Goal: Find specific page/section: Find specific page/section

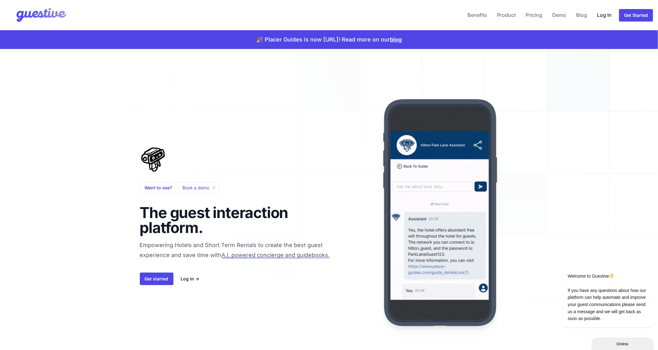
click at [603, 19] on link "Log In" at bounding box center [605, 14] width 20 height 15
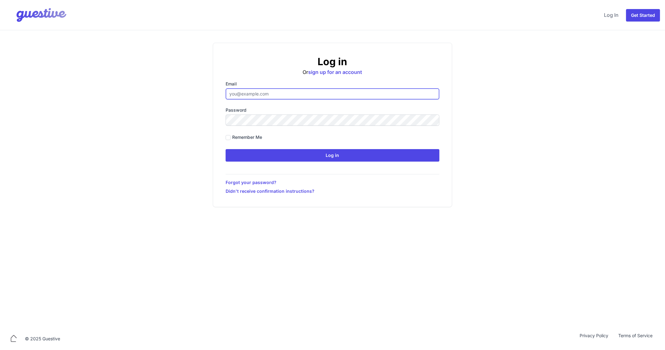
type input "ben@aplacelikehome.co.uk"
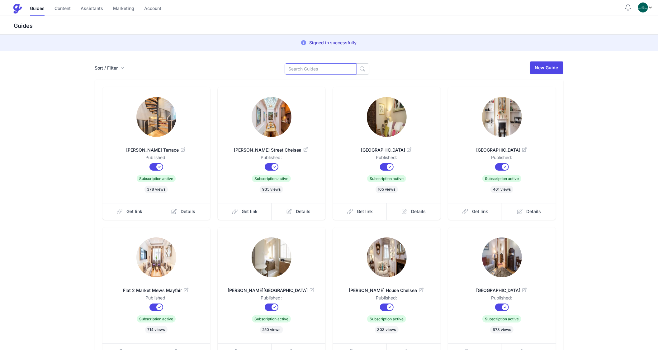
click at [310, 73] on input at bounding box center [321, 68] width 72 height 11
type input "Market"
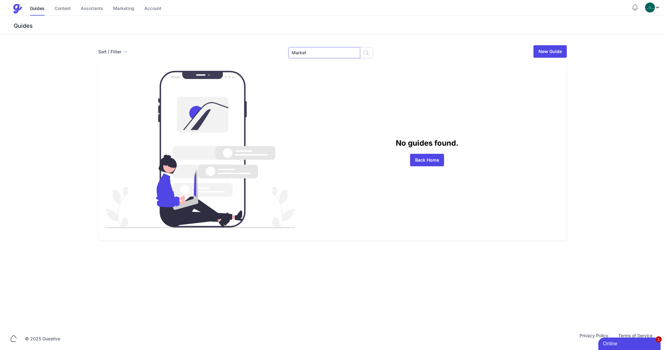
click at [326, 54] on input "Market" at bounding box center [324, 52] width 72 height 11
type input "Flat 2"
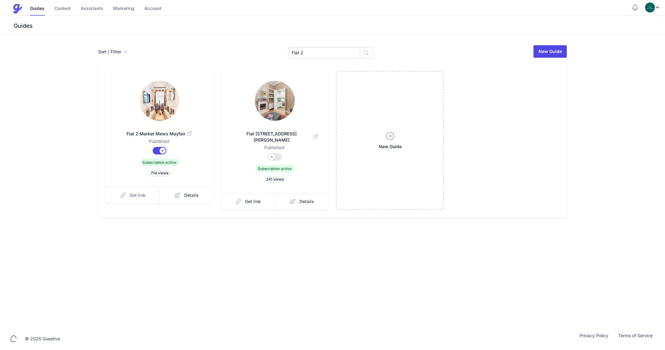
click at [144, 192] on span "Get link" at bounding box center [138, 195] width 16 height 6
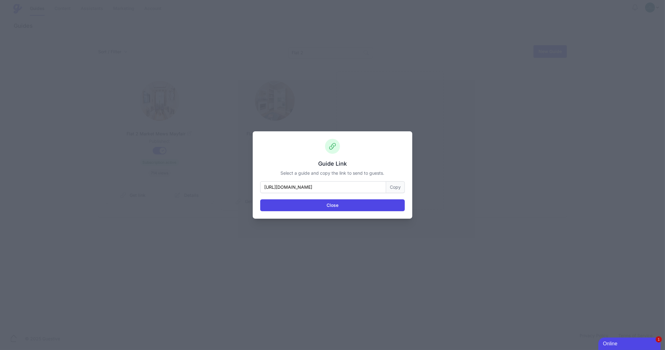
click at [391, 190] on button "Copy" at bounding box center [395, 187] width 19 height 12
click at [332, 212] on div "Guide Link Select a guide and copy the link to send to guests. https://www.plac…" at bounding box center [332, 174] width 159 height 87
click at [330, 210] on button "Close" at bounding box center [332, 205] width 145 height 12
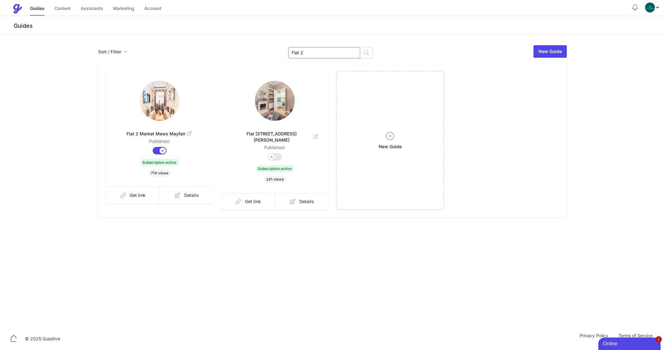
click at [316, 52] on input "Flat 2" at bounding box center [324, 52] width 72 height 11
type input "athca"
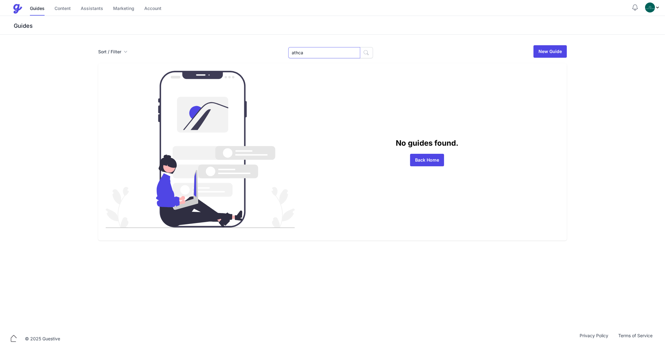
click at [332, 50] on input "athca" at bounding box center [324, 52] width 72 height 11
type input "Cathc"
click at [309, 52] on input "Cathc" at bounding box center [324, 52] width 72 height 11
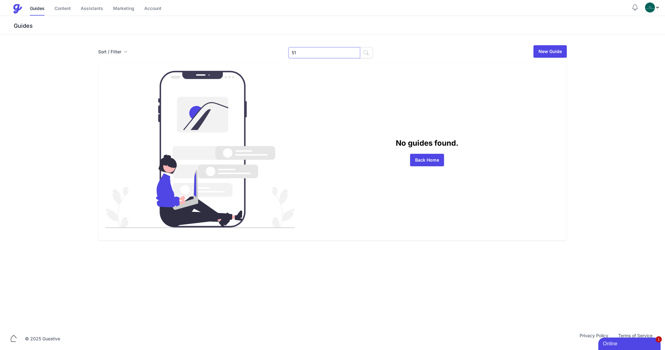
type input "51"
click at [309, 52] on input "51" at bounding box center [324, 52] width 72 height 11
type input "4"
click at [309, 52] on input "4" at bounding box center [324, 52] width 72 height 11
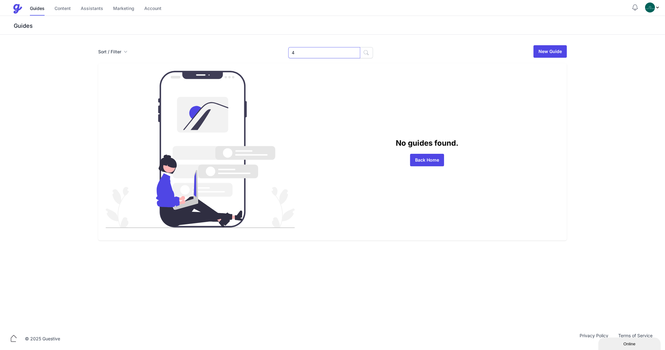
click at [309, 52] on input "4" at bounding box center [324, 52] width 72 height 11
type input "Cat"
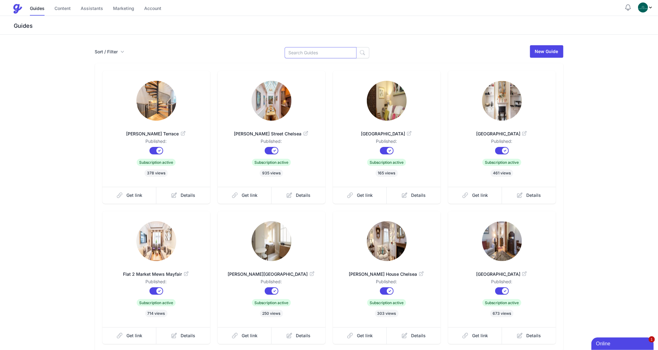
click at [332, 52] on input at bounding box center [321, 52] width 72 height 11
type input "Cat"
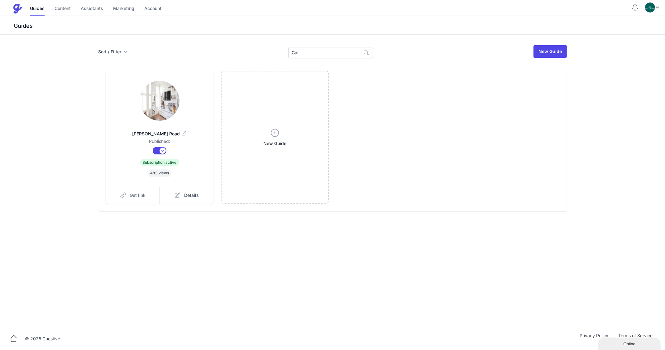
click at [136, 191] on link "Get link" at bounding box center [133, 195] width 54 height 17
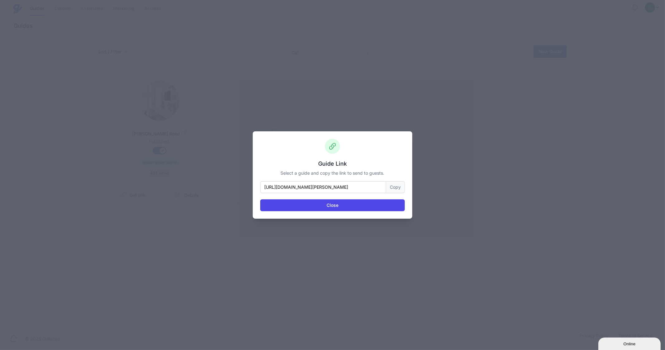
click at [397, 191] on button "Copy" at bounding box center [395, 187] width 19 height 12
click at [313, 202] on button "Close" at bounding box center [332, 205] width 145 height 12
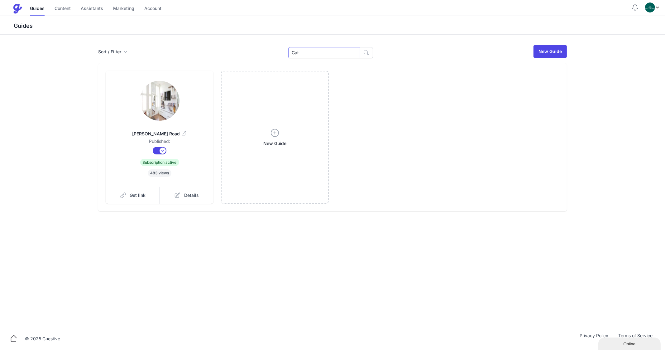
click at [307, 51] on input "Cat" at bounding box center [324, 52] width 72 height 11
type input "Pala"
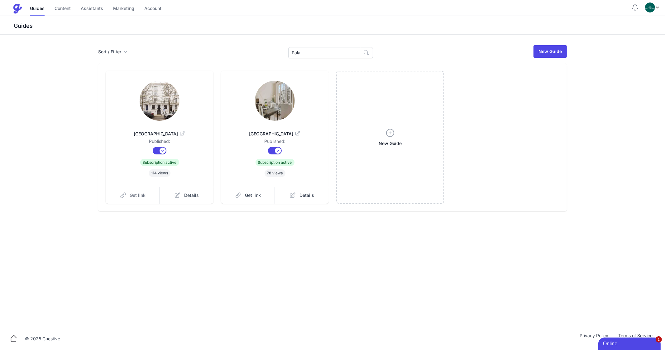
click at [144, 199] on link "Get link" at bounding box center [133, 195] width 54 height 17
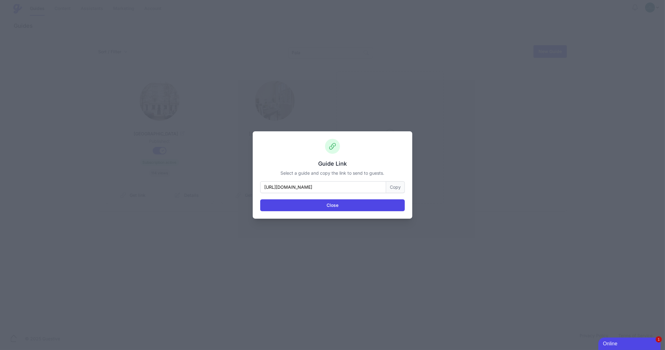
click at [391, 190] on button "Copy" at bounding box center [395, 187] width 19 height 12
click at [347, 205] on button "Close" at bounding box center [332, 205] width 145 height 12
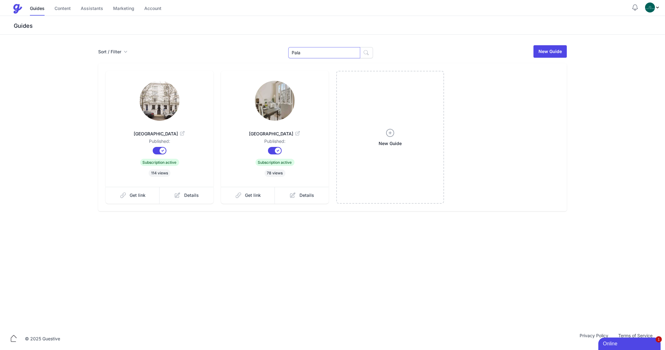
click at [330, 56] on input "Pala" at bounding box center [324, 52] width 72 height 11
type input "Goo"
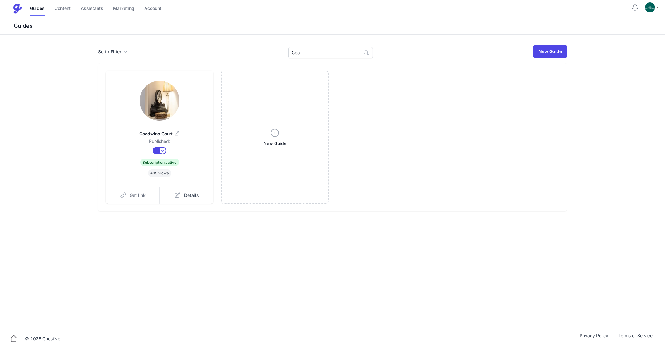
click at [136, 192] on span "Get link" at bounding box center [138, 195] width 16 height 6
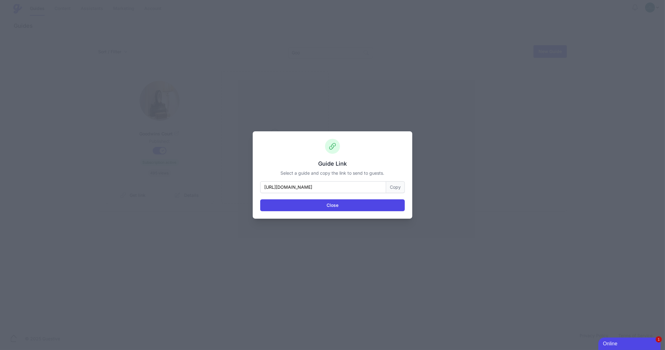
click at [393, 186] on button "Copy" at bounding box center [395, 187] width 19 height 12
click at [322, 202] on button "Close" at bounding box center [332, 205] width 145 height 12
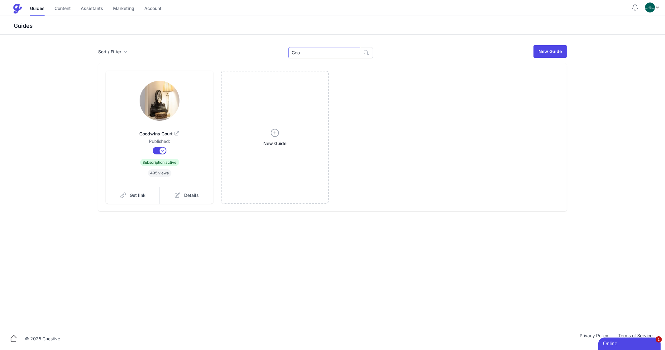
click at [305, 53] on input "Goo" at bounding box center [324, 52] width 72 height 11
type input "Sloane"
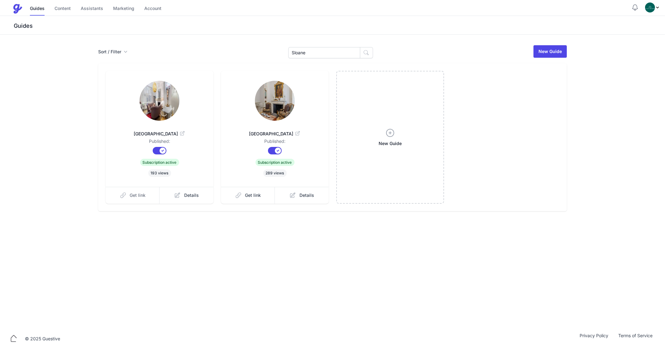
click at [139, 197] on span "Get link" at bounding box center [138, 195] width 16 height 6
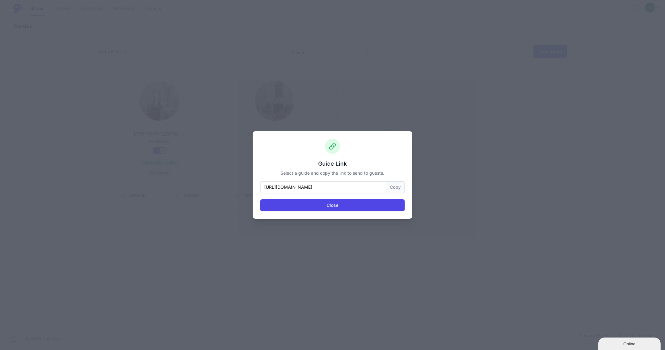
click at [398, 189] on button "Copy" at bounding box center [395, 187] width 19 height 12
click at [348, 207] on button "Close" at bounding box center [332, 205] width 145 height 12
